Goal: Task Accomplishment & Management: Use online tool/utility

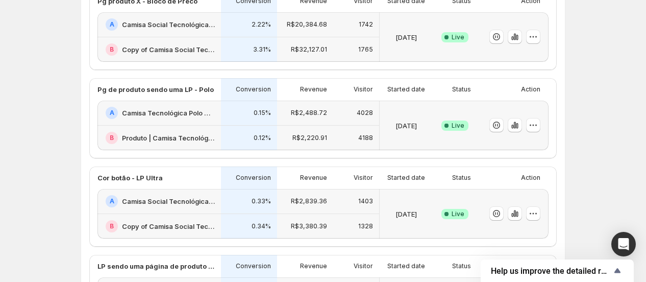
scroll to position [226, 0]
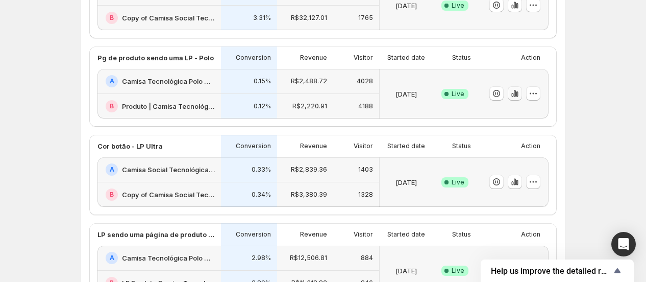
click at [513, 94] on icon "button" at bounding box center [515, 93] width 10 height 10
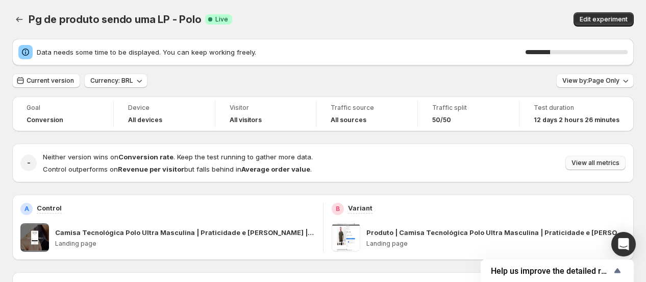
click at [593, 159] on span "View all metrics" at bounding box center [595, 163] width 48 height 8
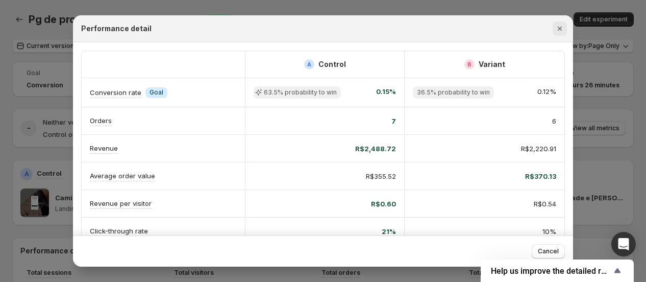
click at [558, 26] on icon "Close" at bounding box center [559, 28] width 10 height 10
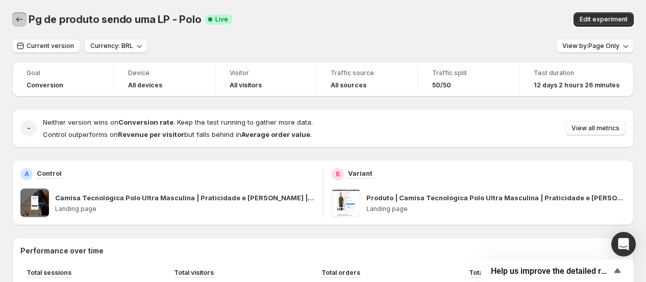
click at [23, 14] on icon "Back" at bounding box center [19, 19] width 10 height 10
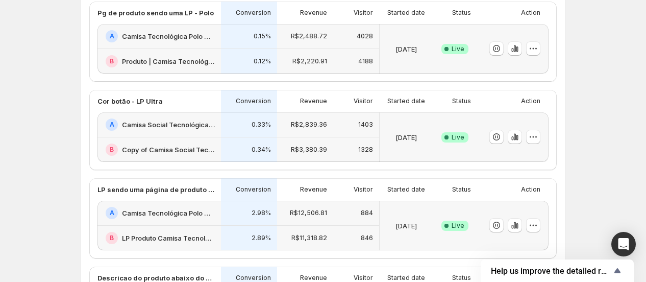
scroll to position [340, 0]
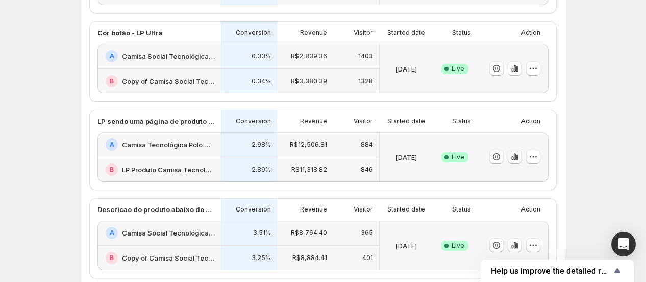
click at [518, 155] on icon "button" at bounding box center [517, 158] width 2 height 6
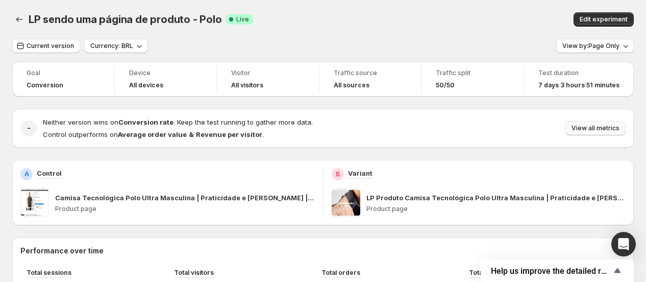
click at [592, 124] on span "View all metrics" at bounding box center [595, 128] width 48 height 8
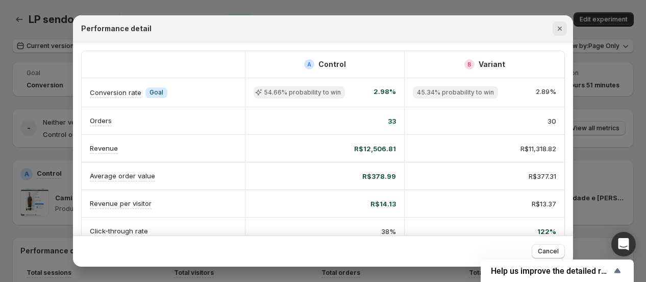
click at [560, 33] on icon "Close" at bounding box center [559, 28] width 10 height 10
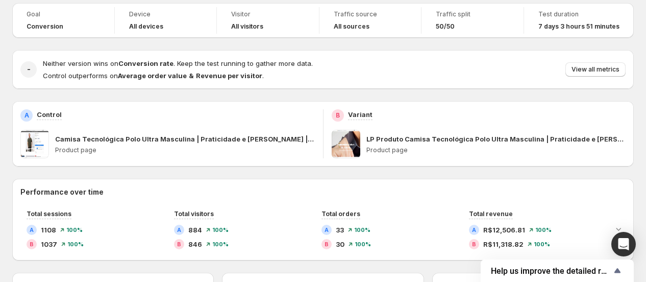
scroll to position [113, 0]
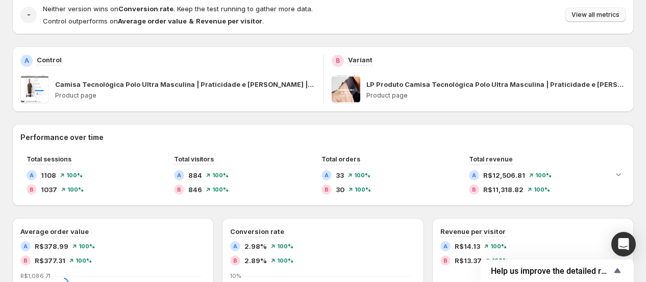
click at [605, 20] on button "View all metrics" at bounding box center [595, 15] width 60 height 14
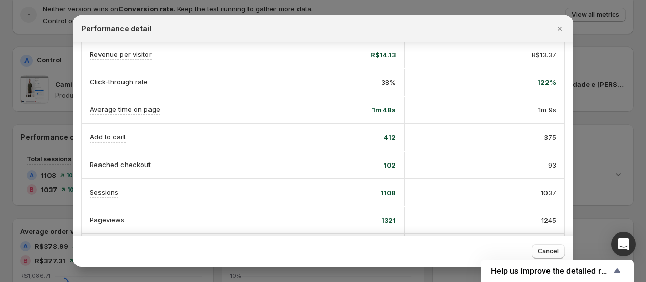
scroll to position [184, 0]
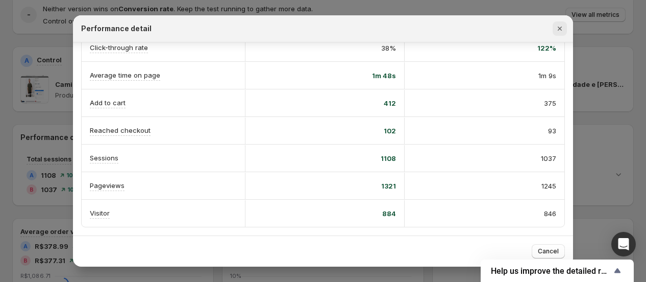
click at [557, 26] on icon "Close" at bounding box center [559, 28] width 10 height 10
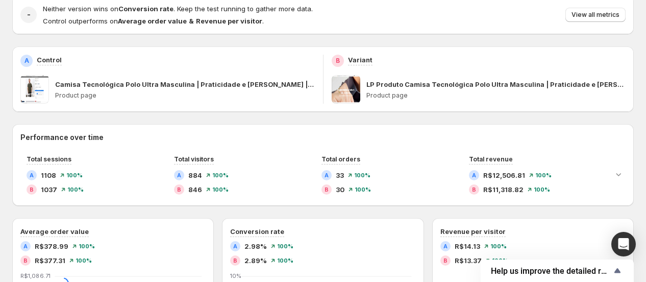
scroll to position [0, 0]
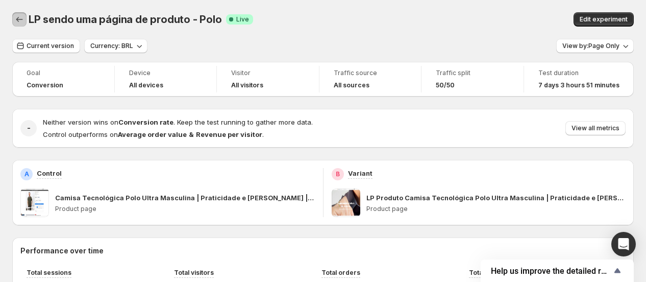
click at [16, 20] on icon "Back" at bounding box center [19, 19] width 10 height 10
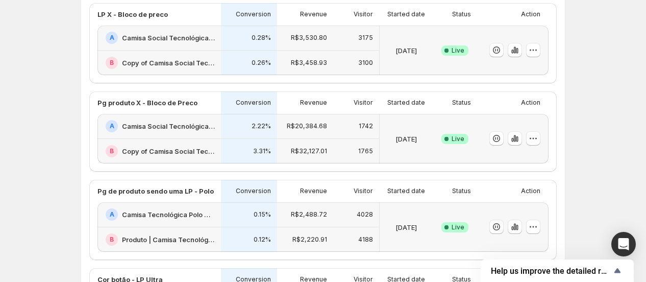
scroll to position [113, 0]
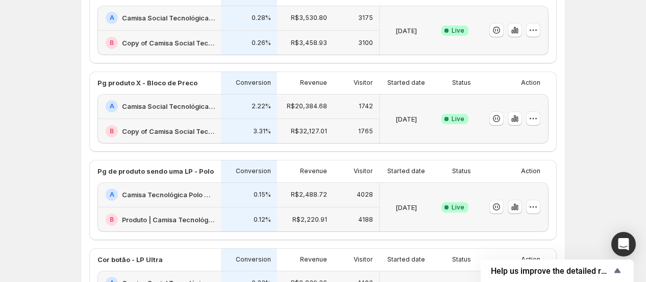
click at [520, 206] on icon "button" at bounding box center [515, 206] width 10 height 10
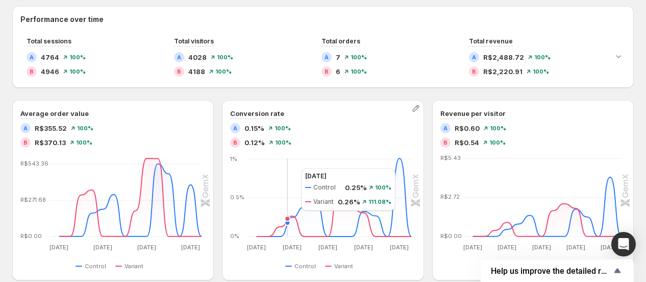
scroll to position [57, 0]
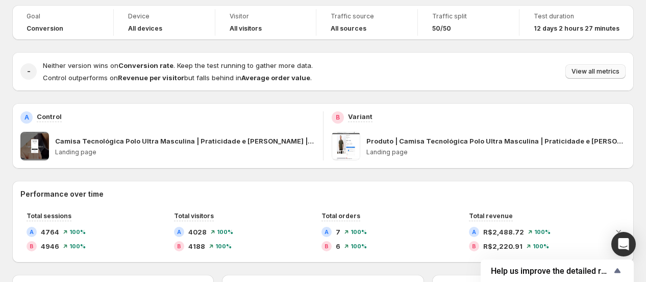
click at [592, 64] on button "View all metrics" at bounding box center [595, 71] width 60 height 14
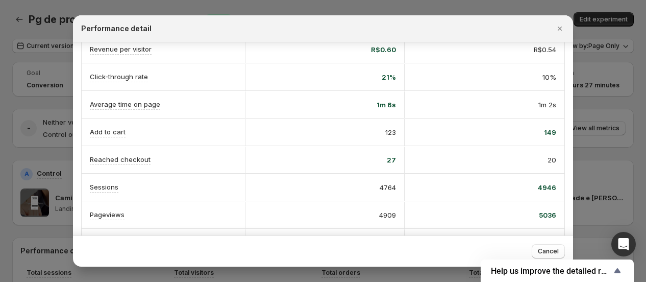
scroll to position [170, 0]
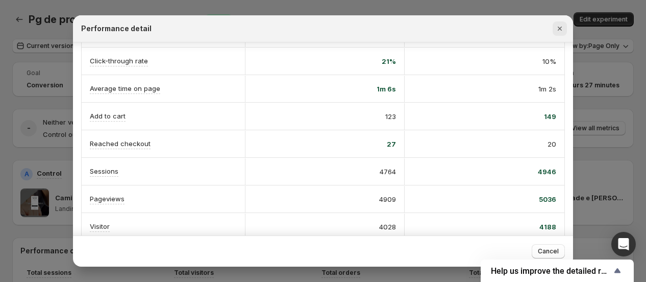
click at [557, 32] on icon "Close" at bounding box center [559, 28] width 10 height 10
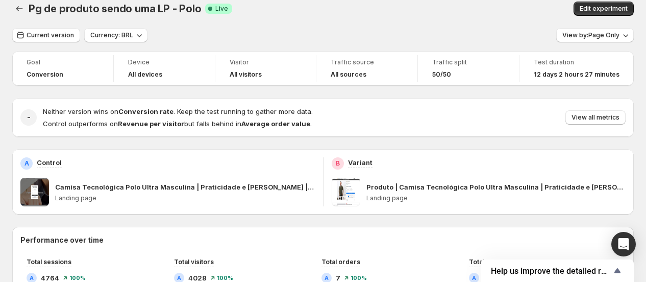
scroll to position [0, 0]
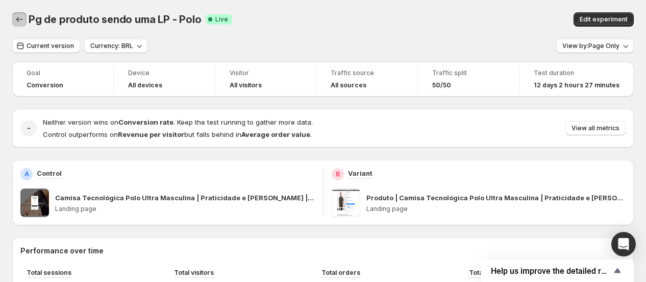
click at [16, 20] on icon "Back" at bounding box center [19, 19] width 10 height 10
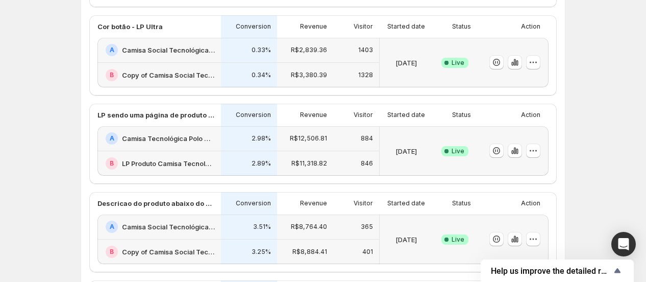
scroll to position [396, 0]
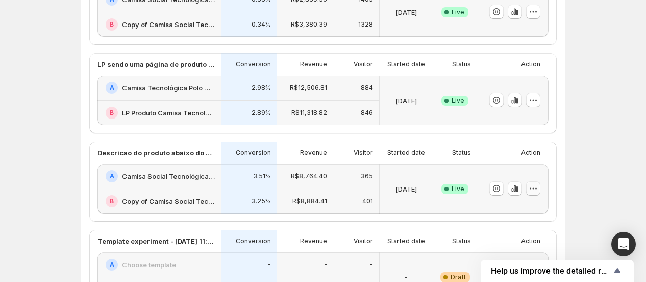
click at [536, 191] on icon "button" at bounding box center [533, 188] width 10 height 10
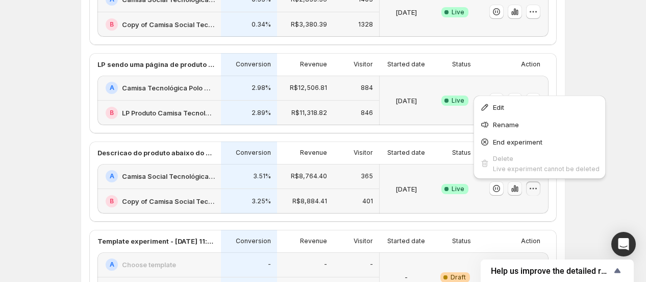
click at [516, 186] on icon "button" at bounding box center [515, 188] width 10 height 10
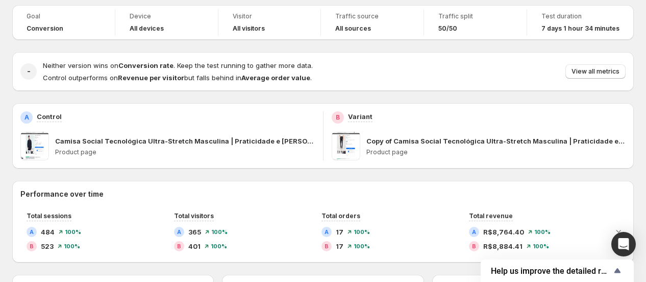
scroll to position [113, 0]
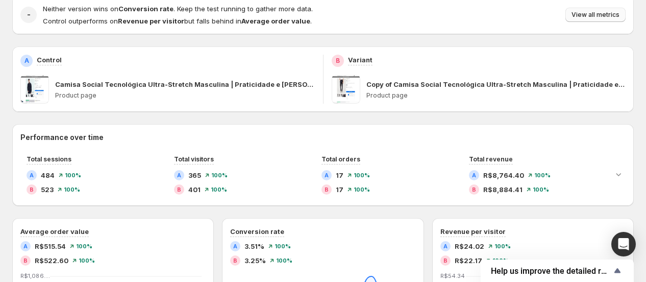
click at [589, 19] on button "View all metrics" at bounding box center [595, 15] width 60 height 14
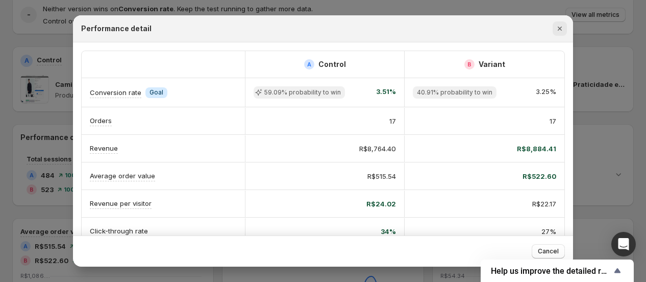
click at [556, 27] on icon "Close" at bounding box center [559, 28] width 10 height 10
